Goal: Information Seeking & Learning: Learn about a topic

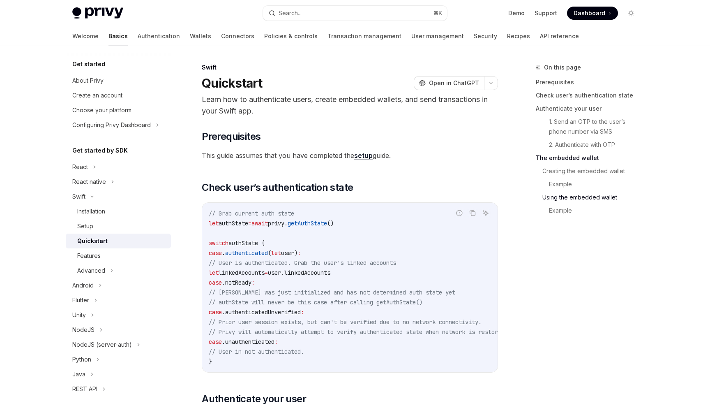
scroll to position [1666, 0]
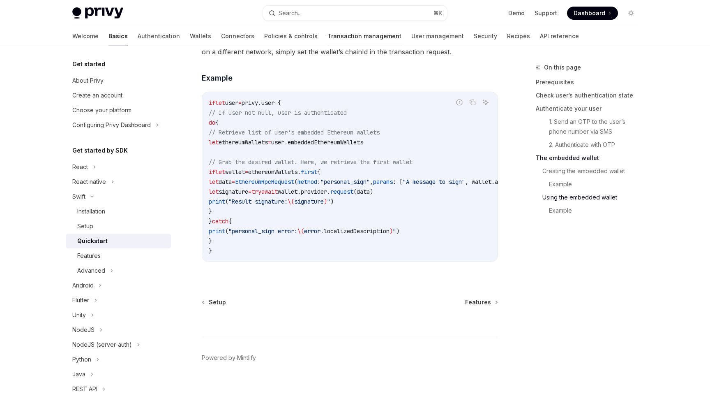
click at [327, 36] on link "Transaction management" at bounding box center [364, 36] width 74 height 20
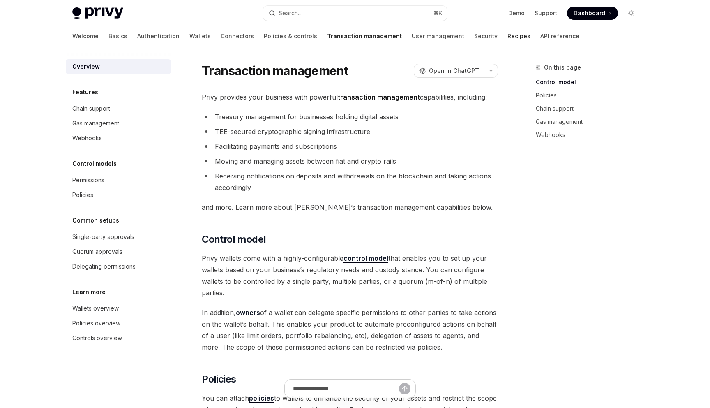
click at [507, 32] on link "Recipes" at bounding box center [518, 36] width 23 height 20
type textarea "*"
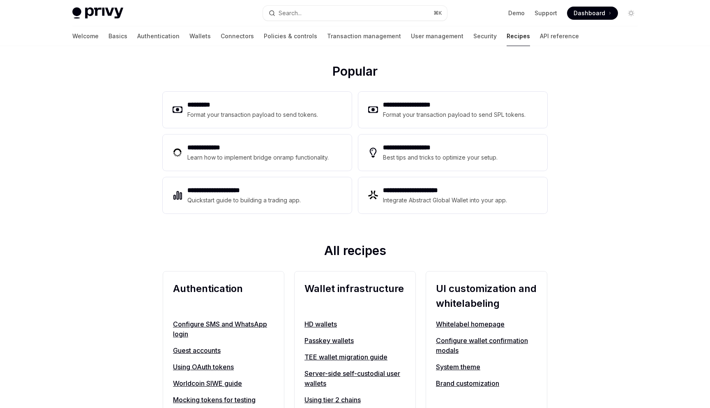
scroll to position [103, 0]
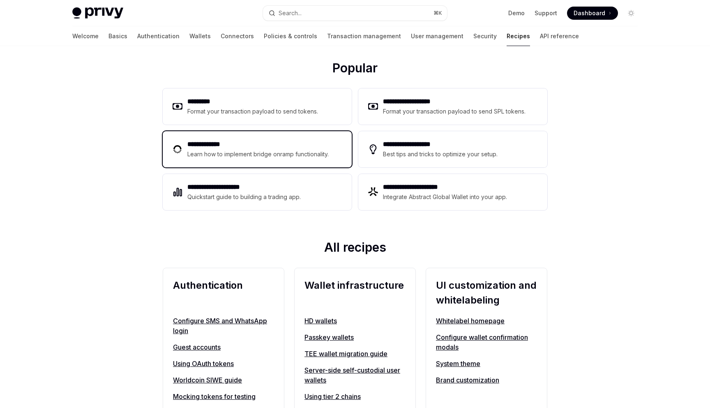
click at [342, 146] on div "**********" at bounding box center [257, 149] width 189 height 36
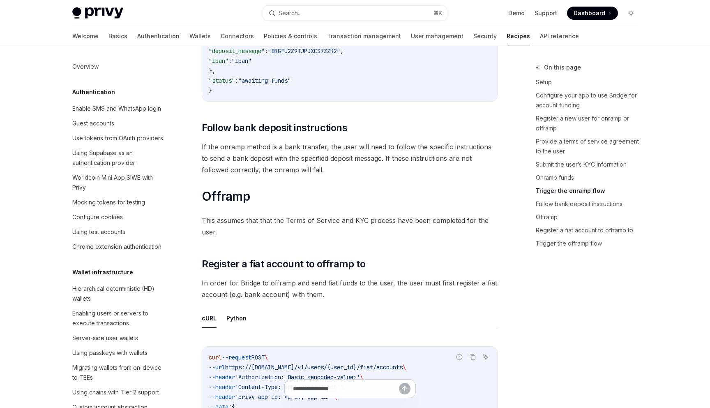
scroll to position [2024, 0]
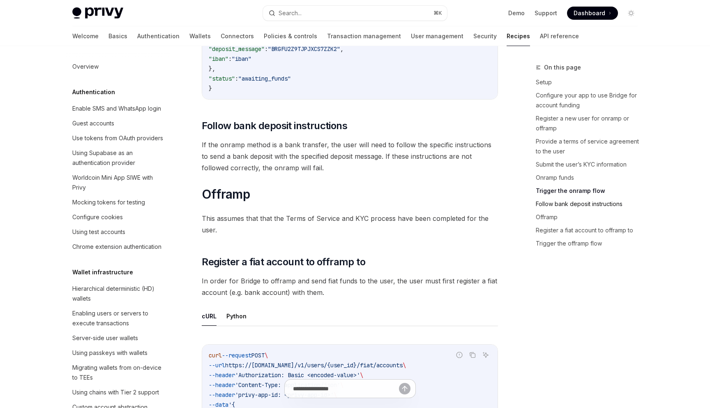
click at [537, 208] on link "Follow bank deposit instructions" at bounding box center [590, 203] width 108 height 13
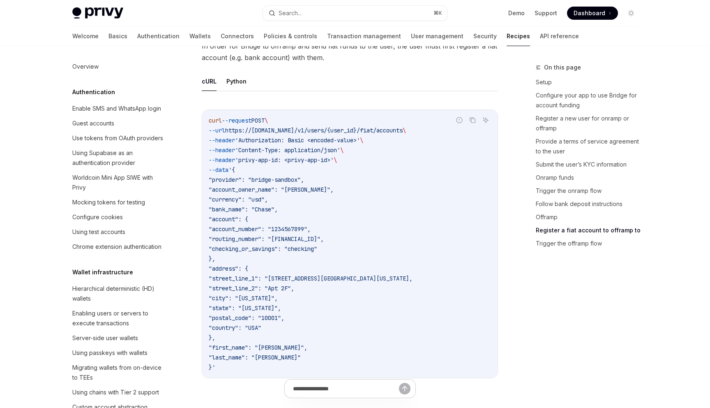
scroll to position [2260, 0]
click at [473, 37] on link "Security" at bounding box center [484, 36] width 23 height 20
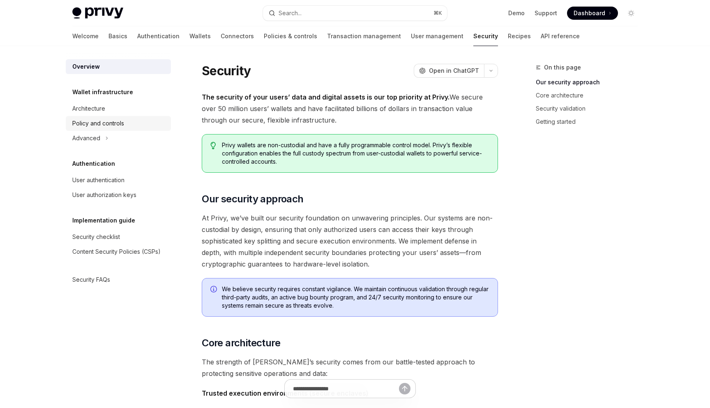
click at [125, 125] on div "Policy and controls" at bounding box center [119, 123] width 94 height 10
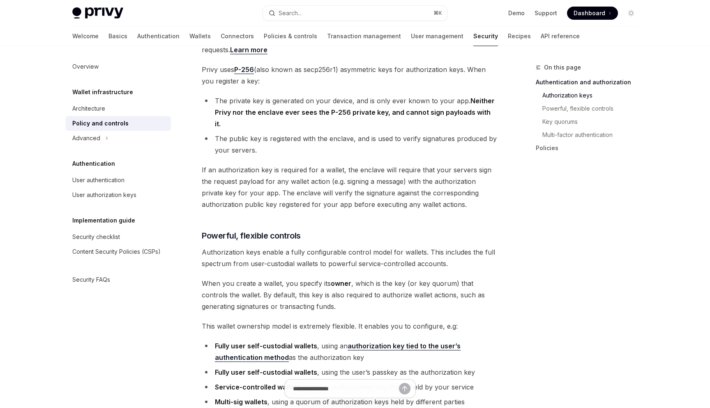
scroll to position [235, 0]
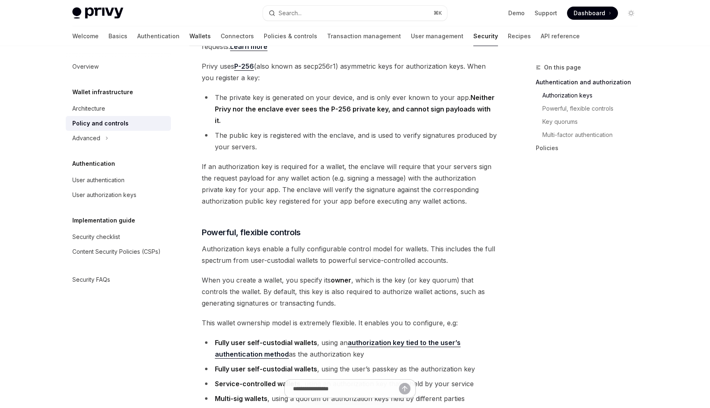
click at [189, 42] on link "Wallets" at bounding box center [199, 36] width 21 height 20
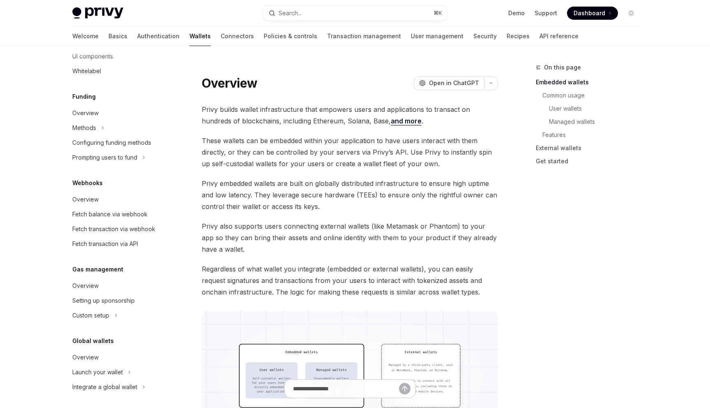
scroll to position [298, 0]
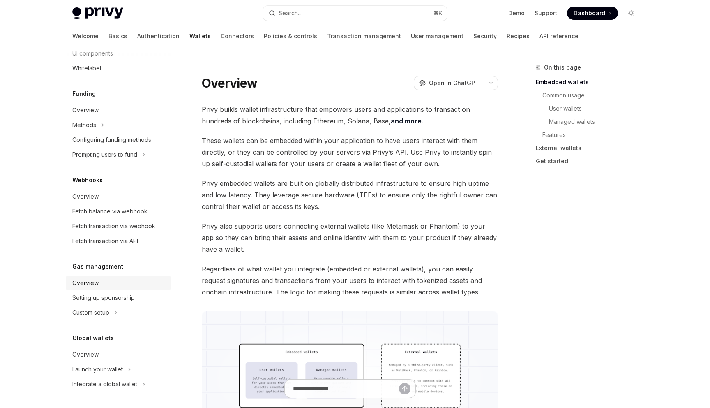
click at [133, 281] on div "Overview" at bounding box center [119, 283] width 94 height 10
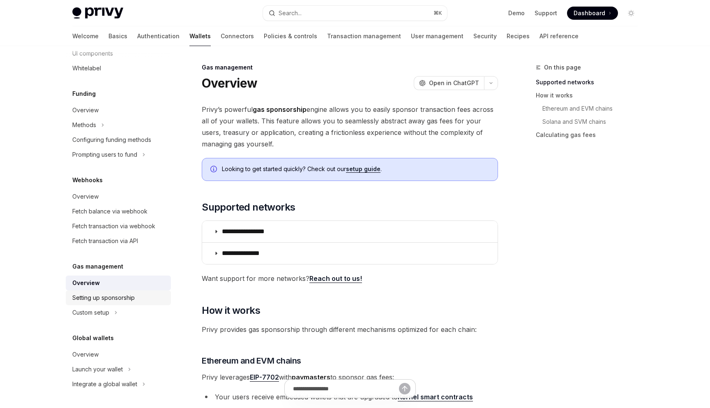
click at [132, 296] on div "Setting up sponsorship" at bounding box center [103, 298] width 62 height 10
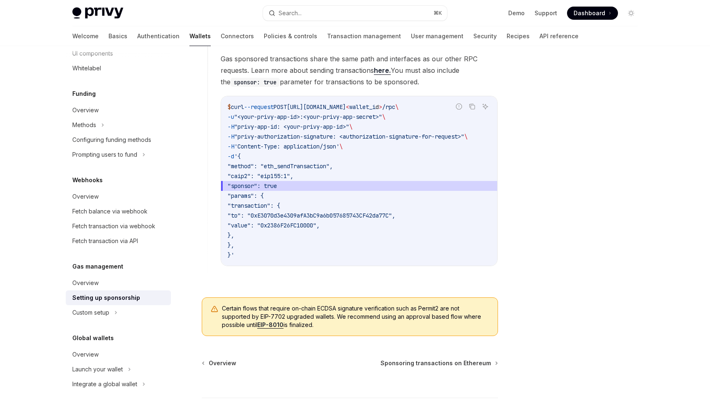
scroll to position [611, 0]
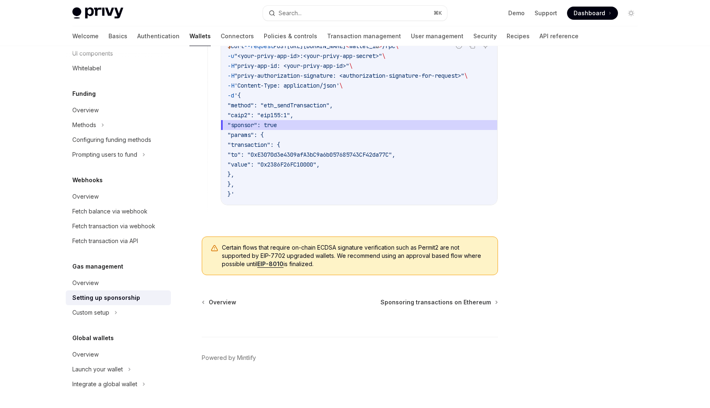
click at [275, 269] on div "Certain flows that require on-chain ECDSA signature verification such as Permit…" at bounding box center [350, 255] width 296 height 39
click at [276, 265] on link "EIP-8010" at bounding box center [270, 263] width 26 height 7
click at [115, 311] on icon at bounding box center [115, 312] width 3 height 10
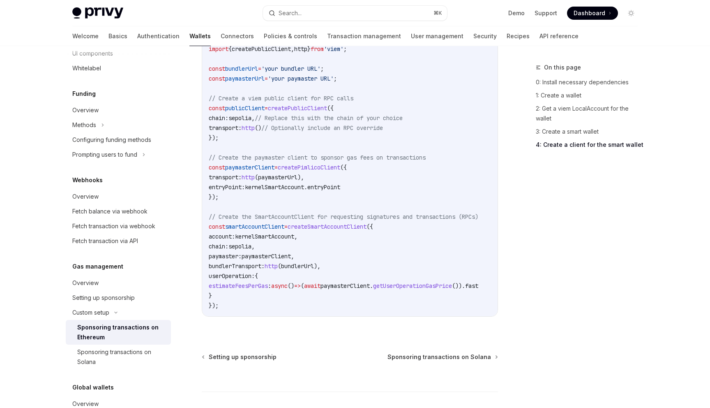
scroll to position [1136, 0]
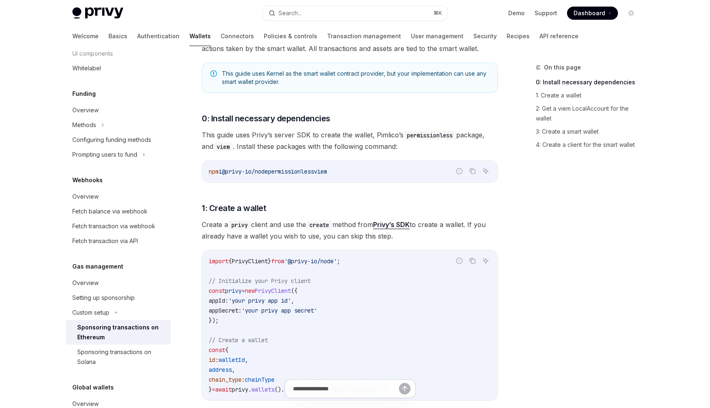
scroll to position [215, 0]
click at [337, 385] on input "text" at bounding box center [345, 388] width 145 height 18
click at [357, 286] on code "import { PrivyClient } from '@privy-io/node' ; // Initialize your Privy client …" at bounding box center [350, 324] width 282 height 138
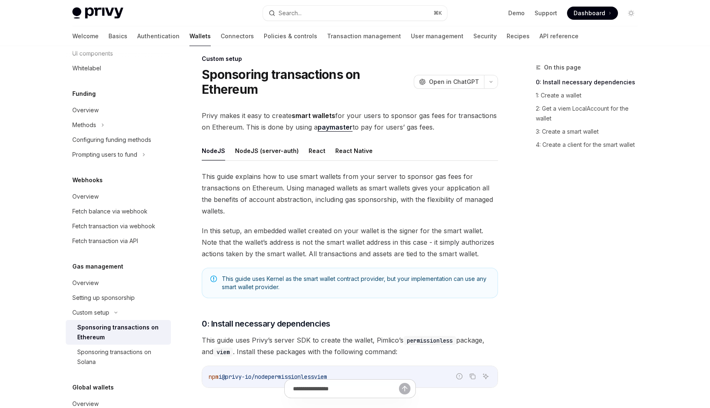
scroll to position [0, 0]
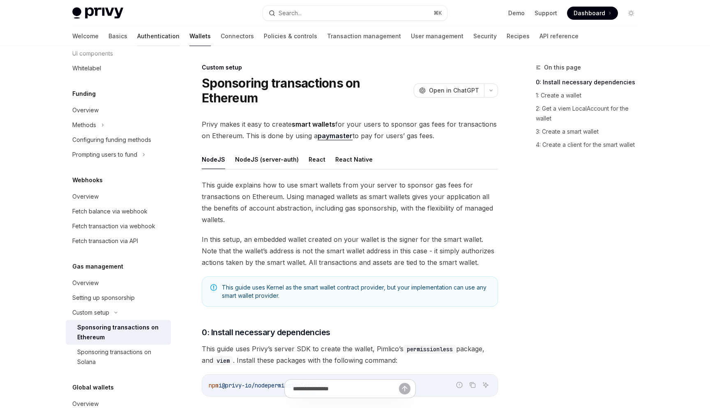
click at [137, 40] on link "Authentication" at bounding box center [158, 36] width 42 height 20
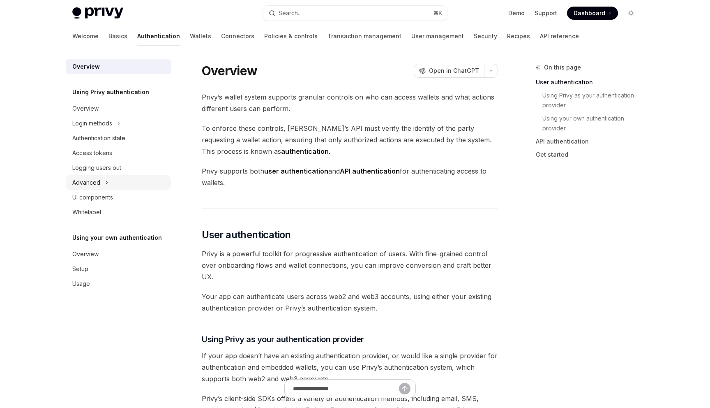
click at [108, 184] on div "Advanced" at bounding box center [118, 182] width 105 height 15
click at [120, 123] on icon at bounding box center [118, 123] width 3 height 10
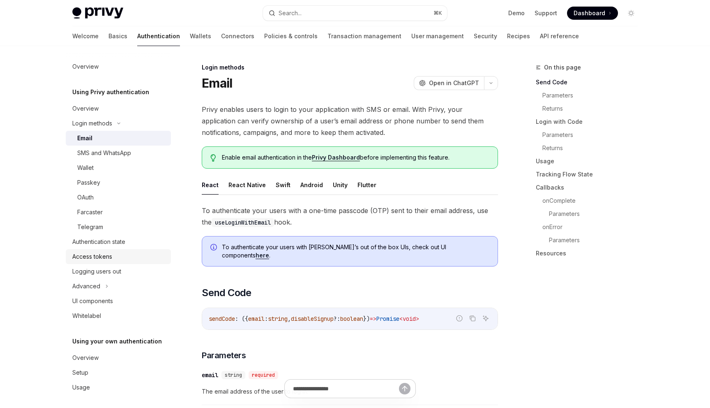
click at [170, 258] on link "Access tokens" at bounding box center [118, 256] width 105 height 15
type textarea "*"
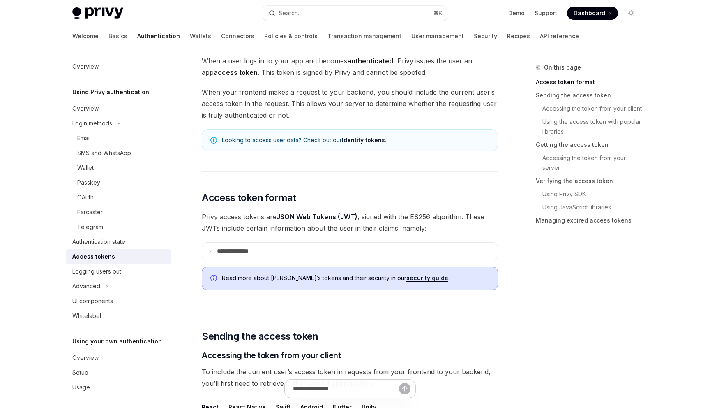
scroll to position [55, 0]
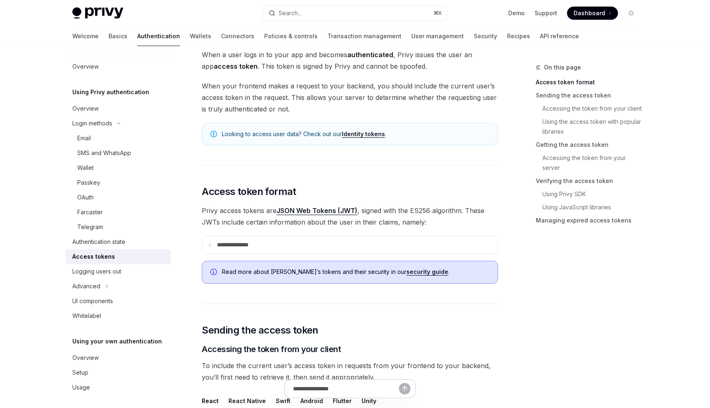
click at [211, 244] on icon at bounding box center [210, 245] width 4 height 4
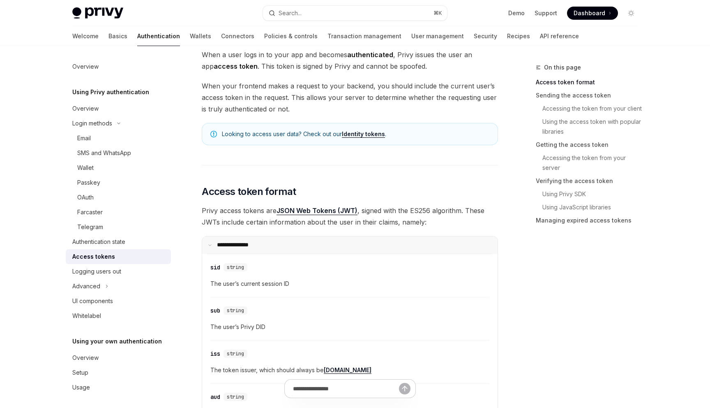
click at [209, 244] on icon at bounding box center [210, 245] width 4 height 4
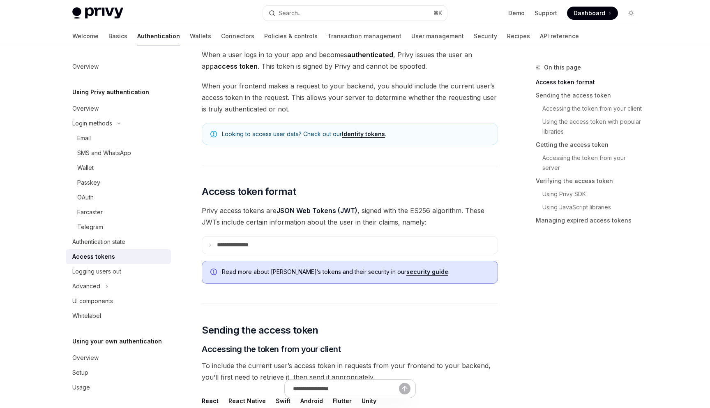
click at [523, 266] on div "On this page Access token format Sending the access token Accessing the token f…" at bounding box center [581, 234] width 125 height 345
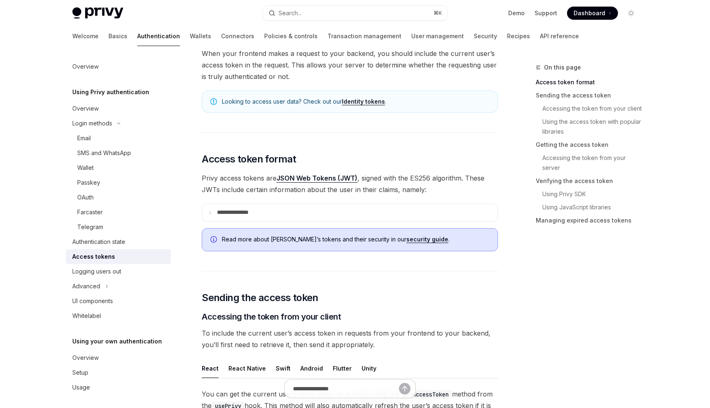
scroll to position [95, 0]
